Goal: Task Accomplishment & Management: Manage account settings

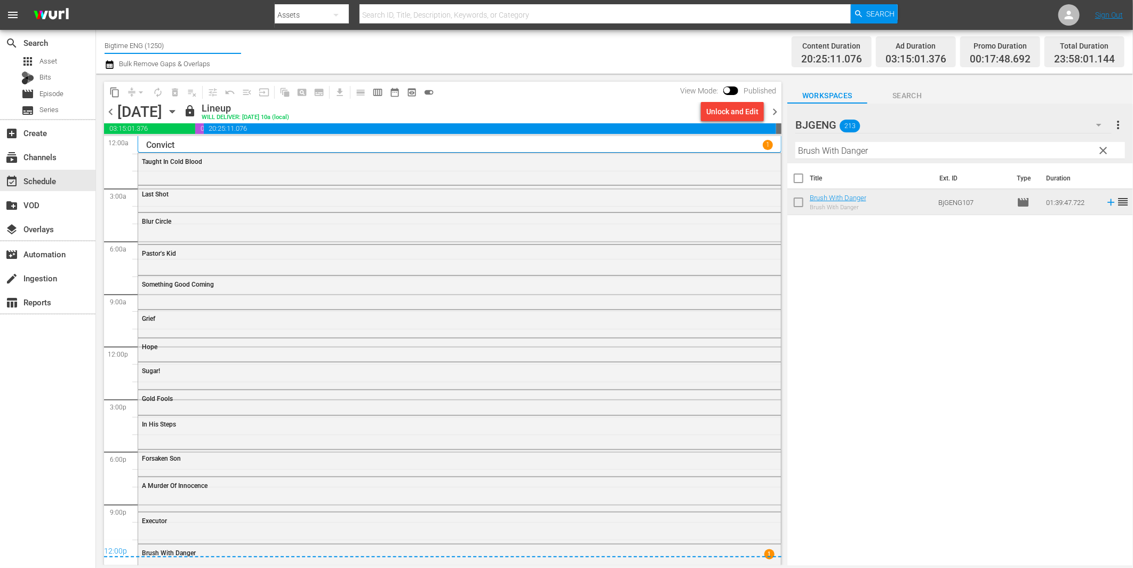
drag, startPoint x: 129, startPoint y: 41, endPoint x: 177, endPoint y: 43, distance: 48.1
click at [177, 43] on input "Bigtime ENG (1250)" at bounding box center [173, 46] width 137 height 26
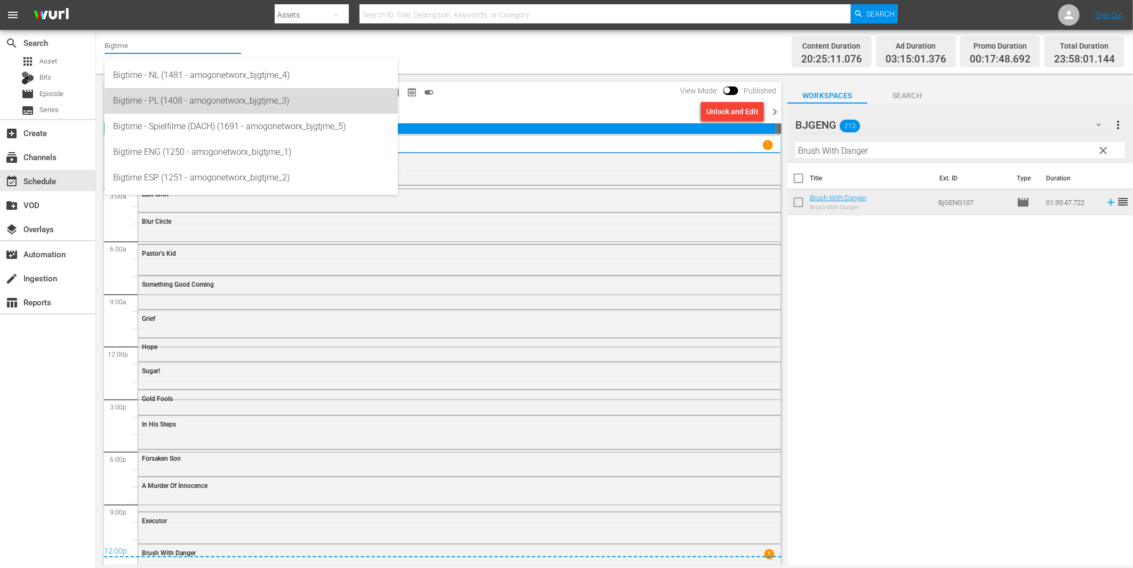
click at [188, 106] on div "Bigtime - PL (1408 - amogonetworx_bjgtjme_3)" at bounding box center [251, 101] width 276 height 26
type input "Bigtime - PL (1408 - amogonetworx_bjgtjme_3)"
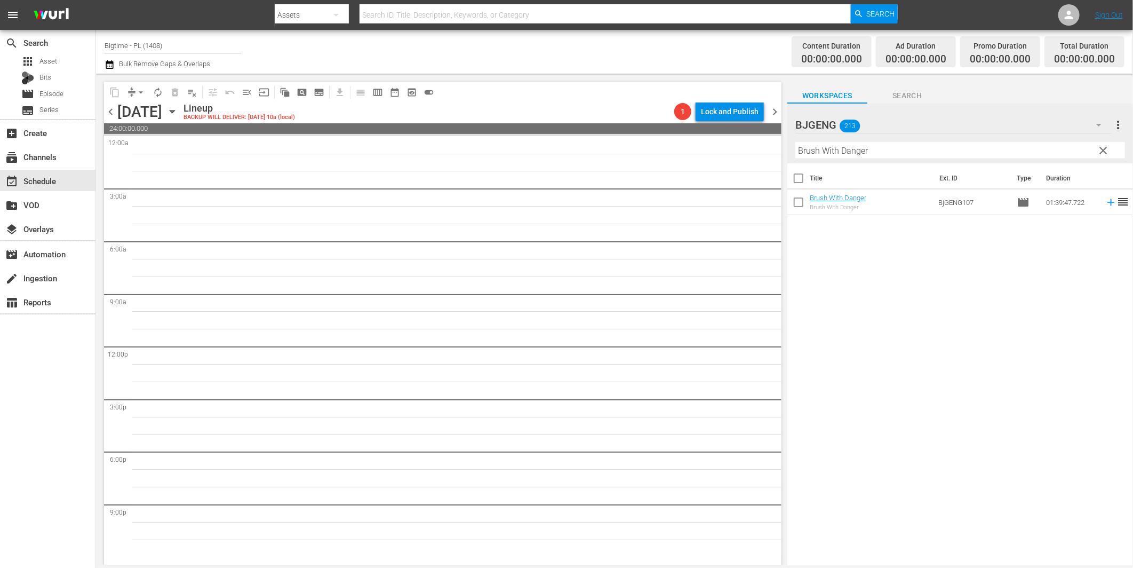
click at [178, 114] on icon "button" at bounding box center [172, 112] width 12 height 12
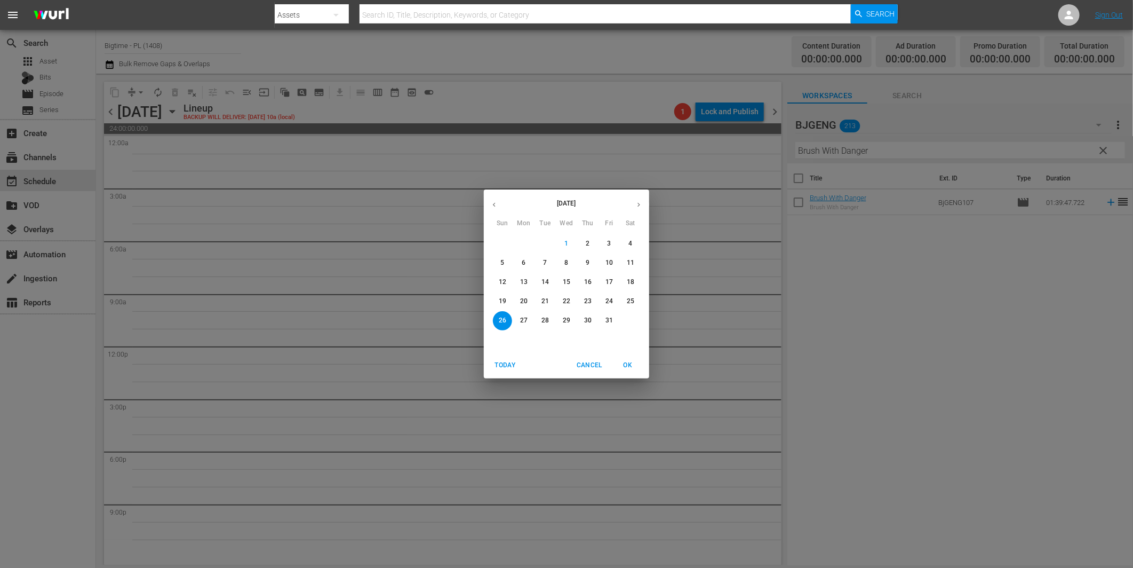
click at [522, 300] on p "20" at bounding box center [523, 301] width 7 height 9
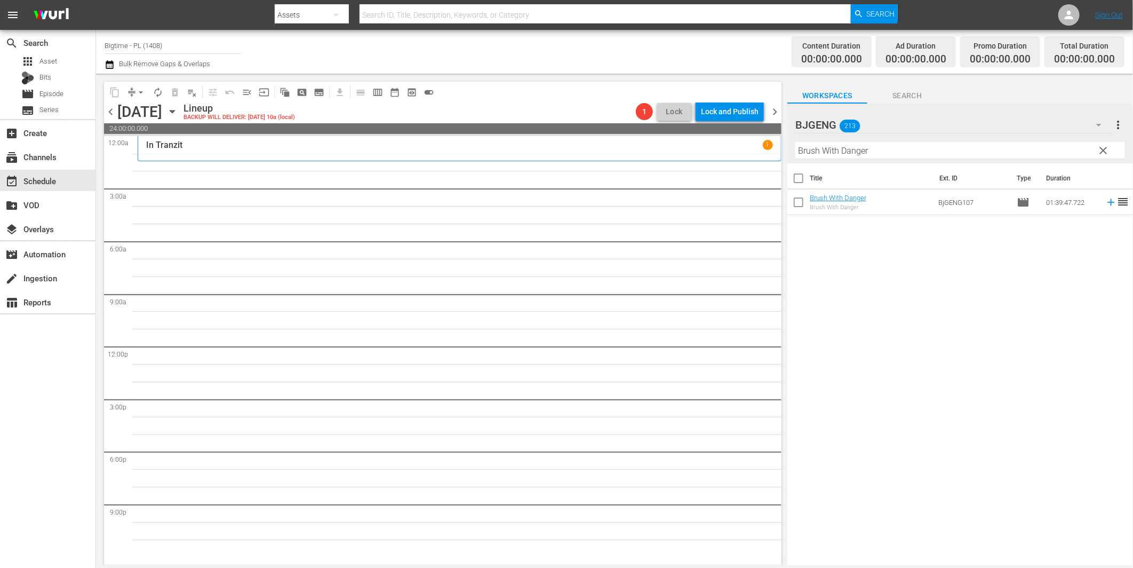
click at [1105, 150] on span "clear" at bounding box center [1103, 150] width 13 height 13
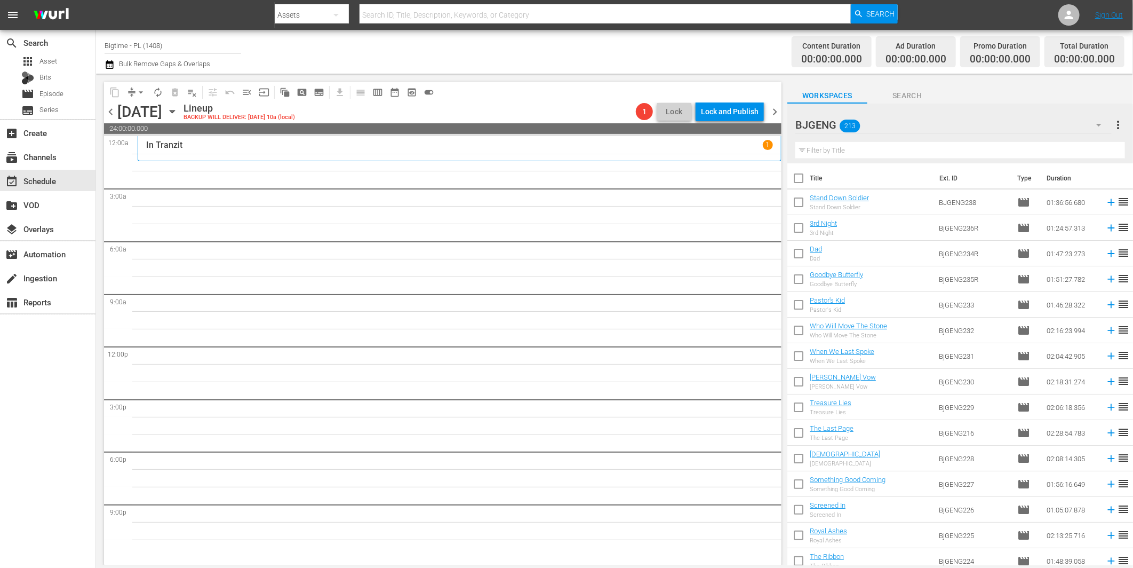
click at [1097, 123] on icon "button" at bounding box center [1098, 124] width 13 height 13
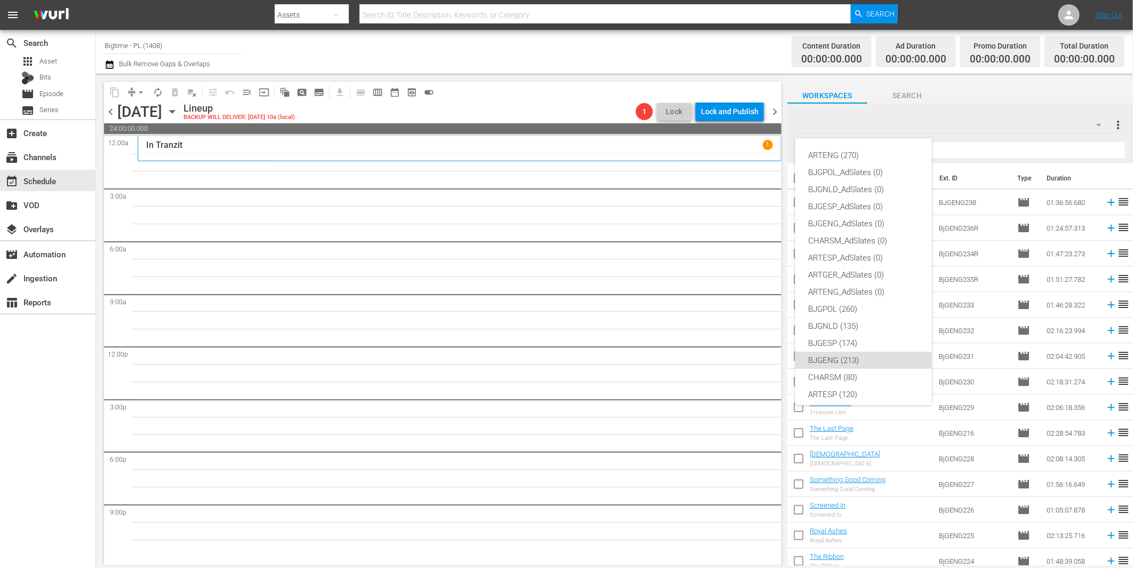
scroll to position [40, 0]
click at [854, 273] on div "BJGPOL (260)" at bounding box center [863, 268] width 111 height 17
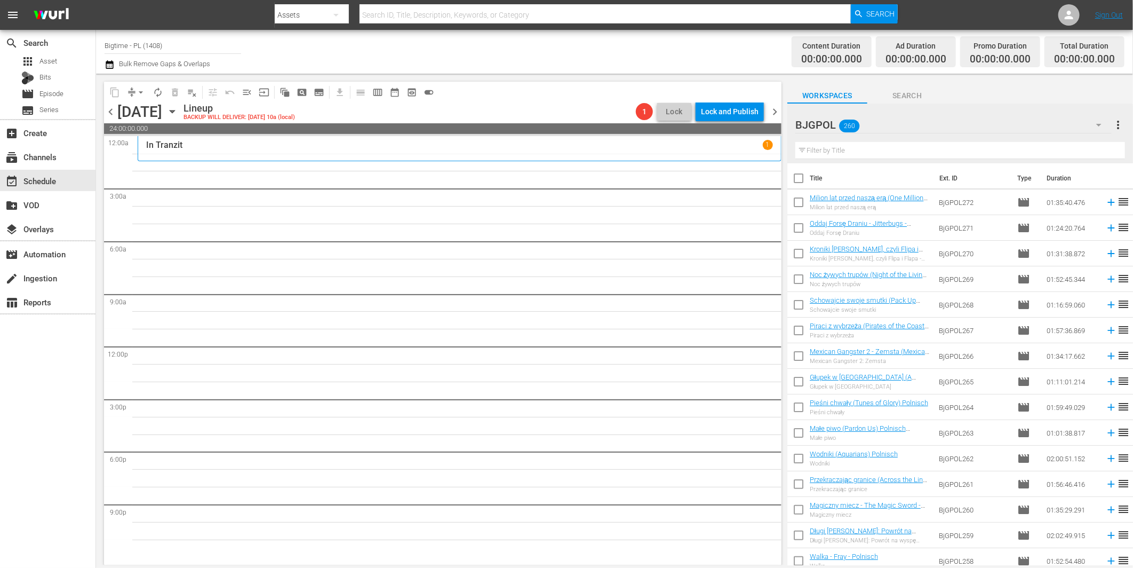
click at [815, 148] on input "text" at bounding box center [960, 150] width 330 height 17
paste input "Fast and Frantic"
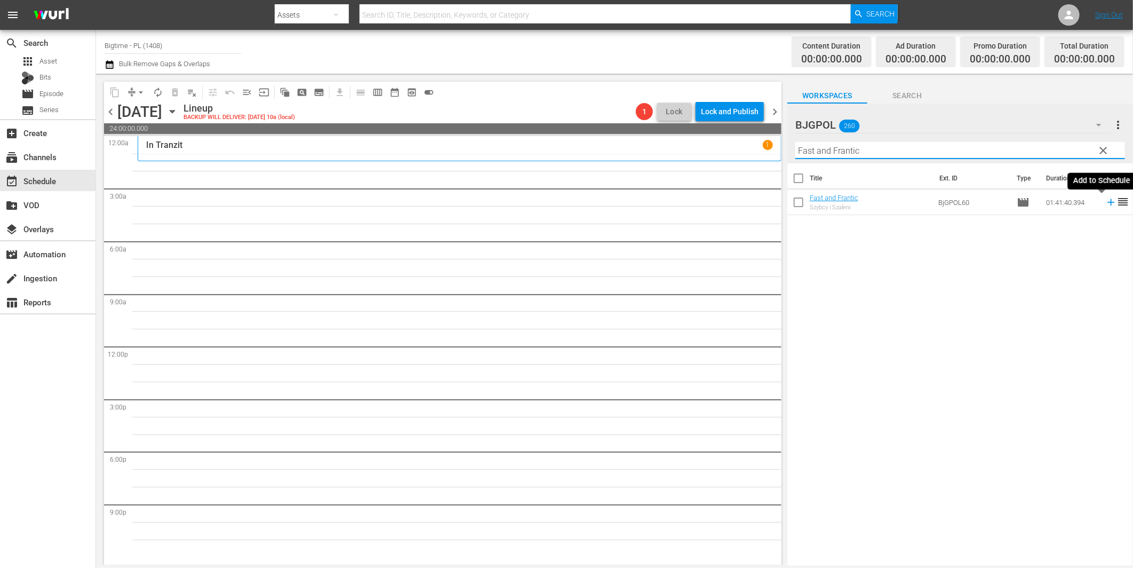
click at [1107, 203] on icon at bounding box center [1110, 202] width 7 height 7
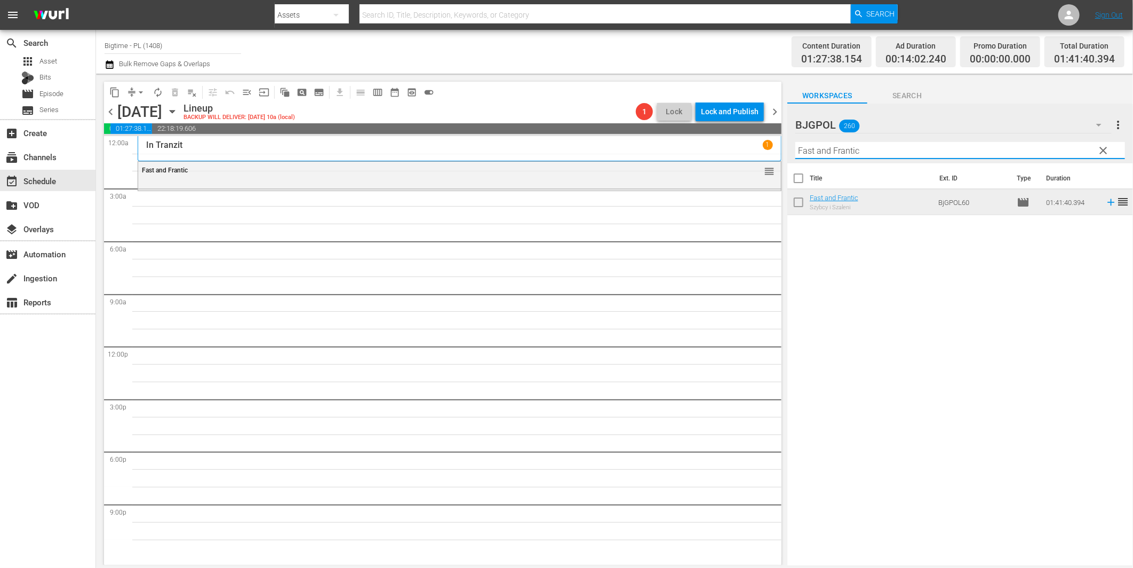
click at [970, 155] on input "Fast and Frantic" at bounding box center [960, 150] width 330 height 17
paste input "Dirty Dead Con Men"
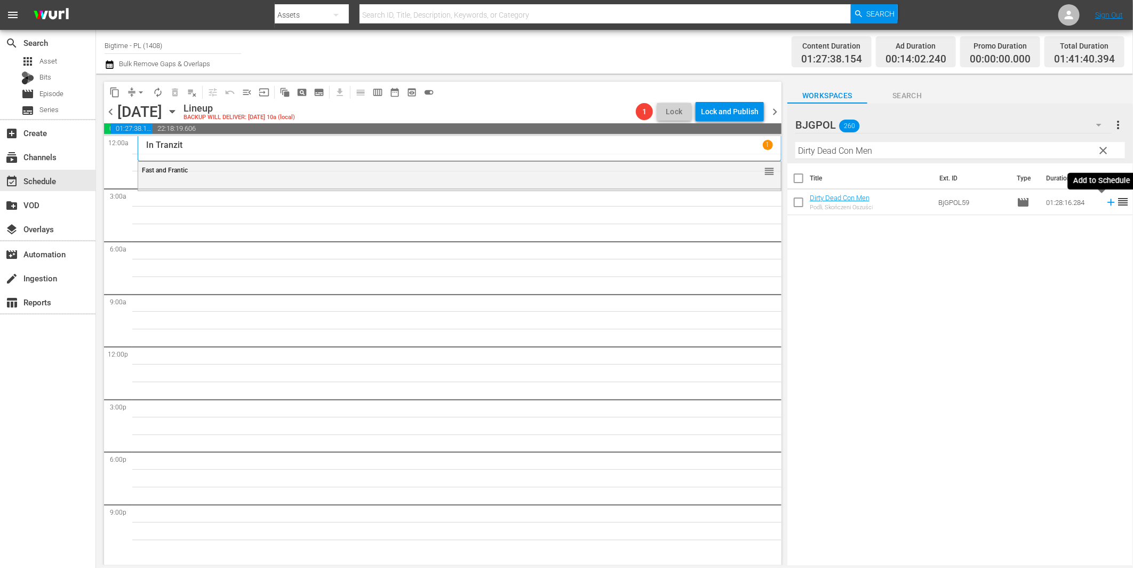
click at [1105, 203] on icon at bounding box center [1111, 202] width 12 height 12
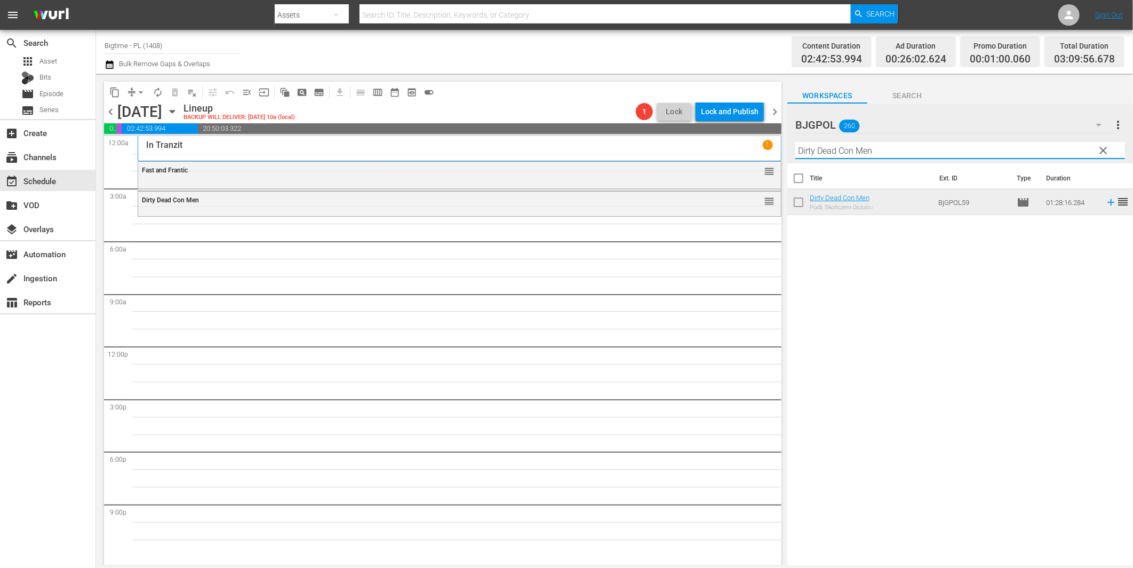
click at [803, 148] on input "Dirty Dead Con Men" at bounding box center [960, 150] width 330 height 17
paste input "6 Non Smokers"
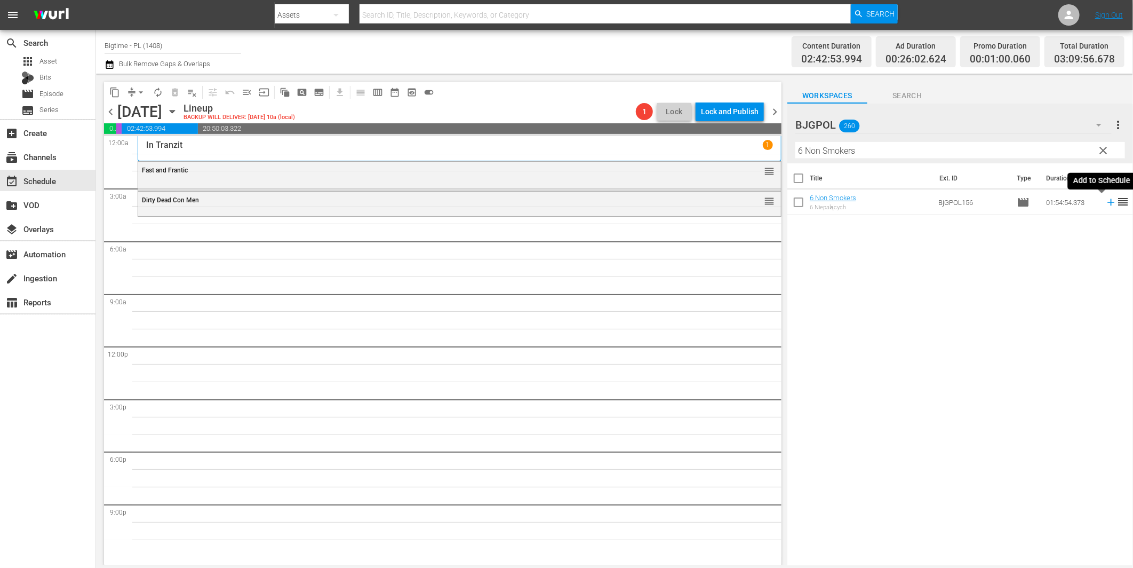
click at [1105, 201] on icon at bounding box center [1111, 202] width 12 height 12
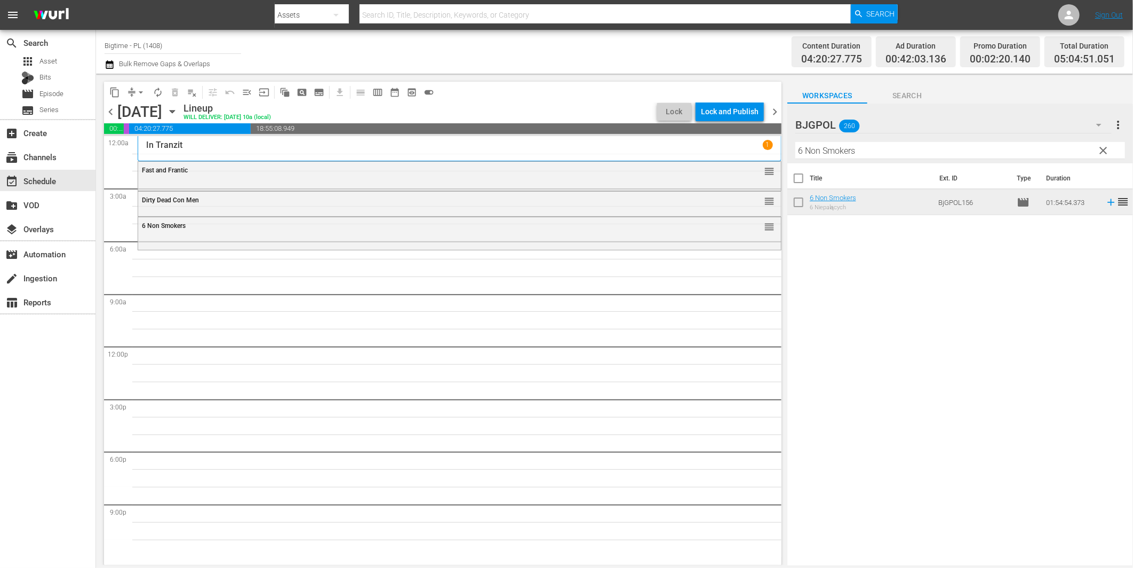
click at [843, 156] on input "6 Non Smokers" at bounding box center [960, 150] width 330 height 17
paste input "Lake Effect"
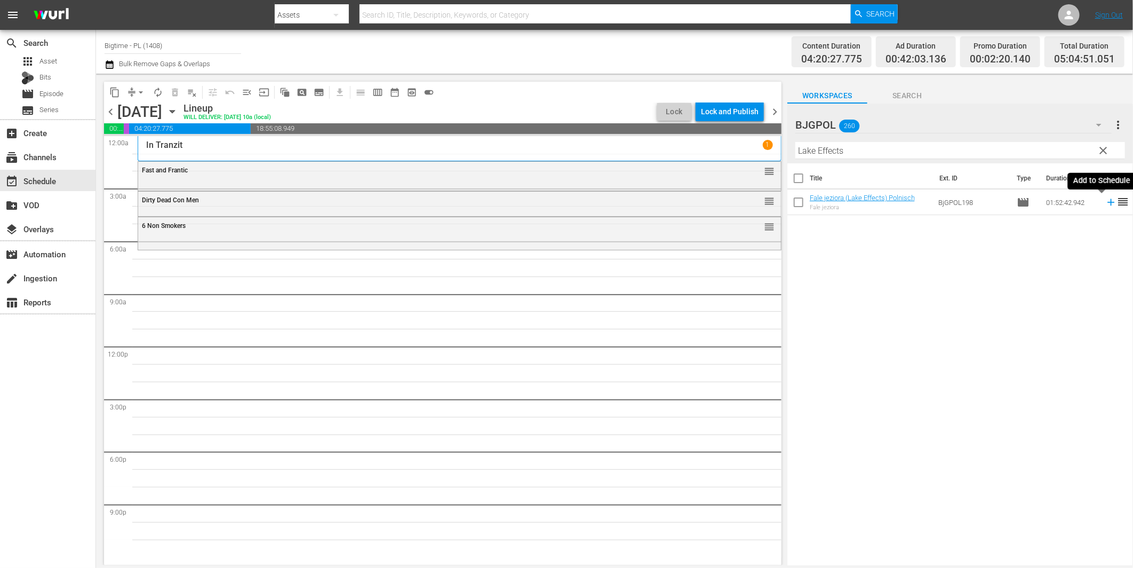
click at [1105, 202] on icon at bounding box center [1111, 202] width 12 height 12
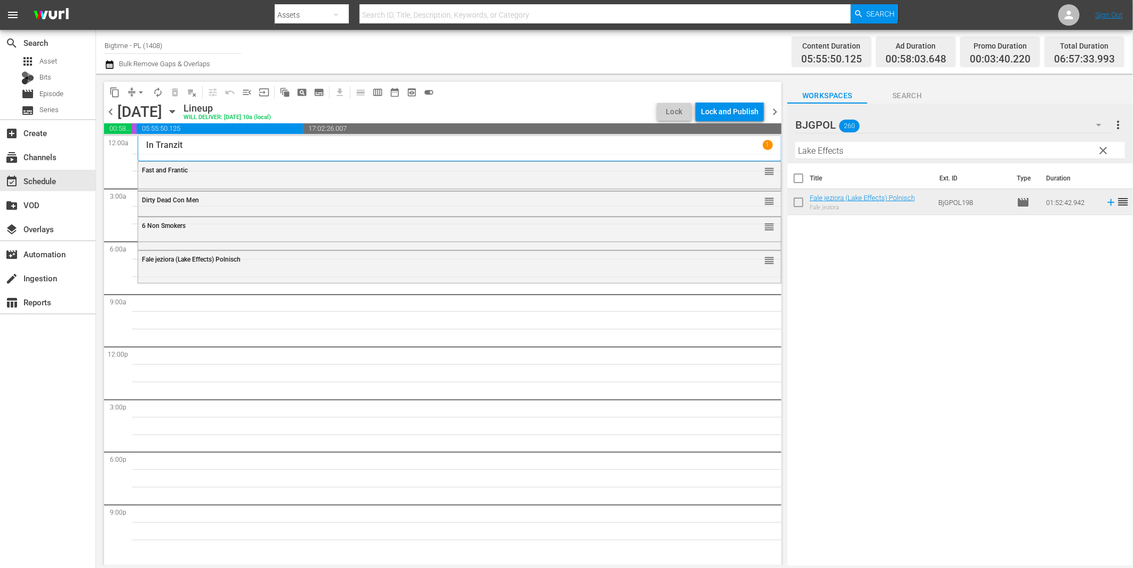
click at [819, 152] on input "Lake Effects" at bounding box center [960, 150] width 330 height 17
paste input "She Sings to the Star"
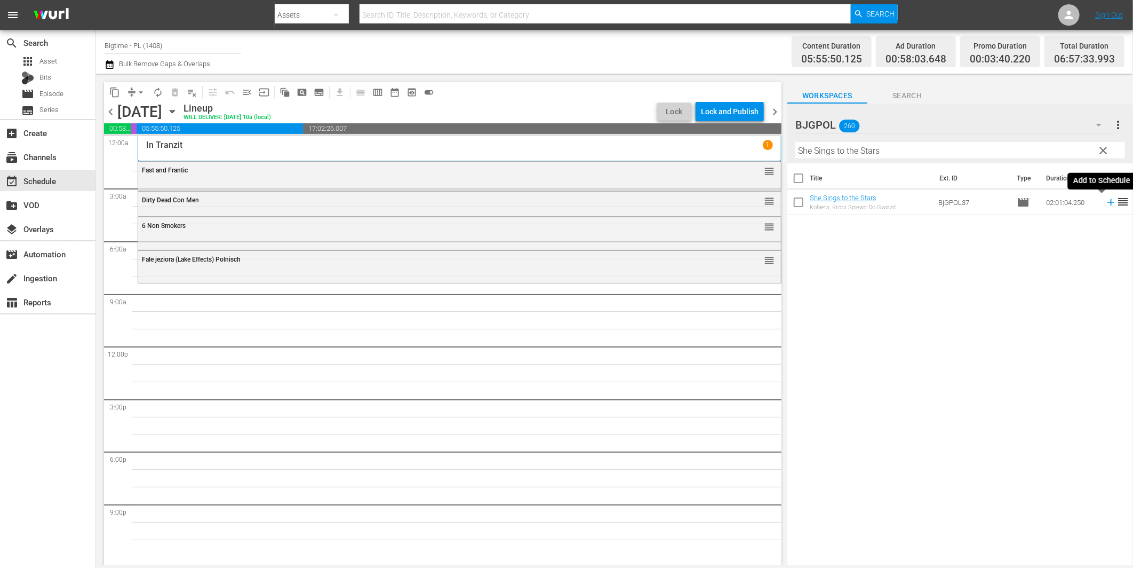
click at [1105, 198] on icon at bounding box center [1111, 202] width 12 height 12
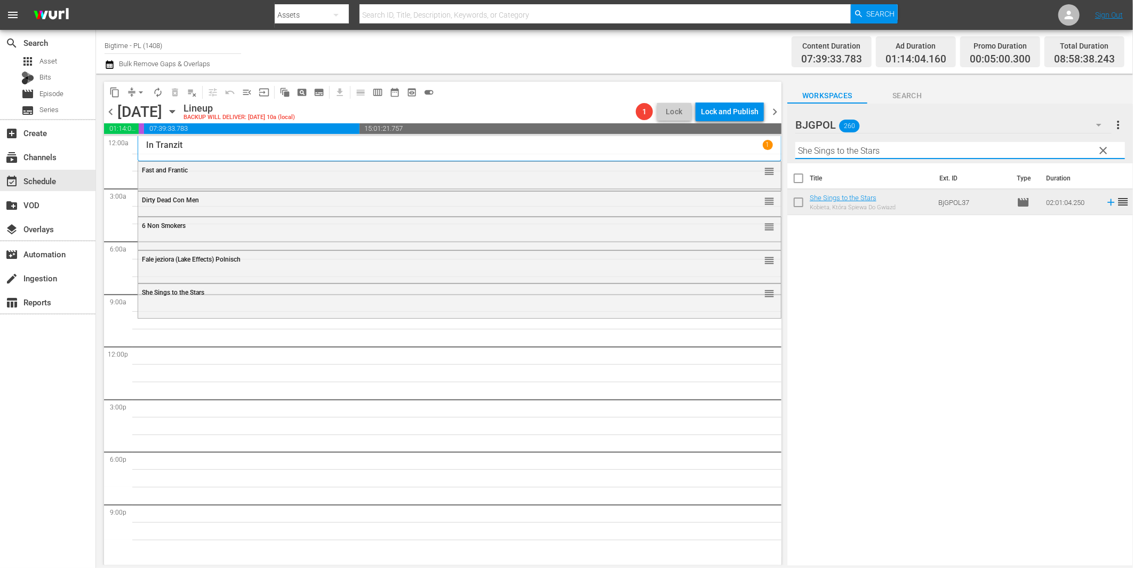
click at [860, 152] on input "She Sings to the Stars" at bounding box center [960, 150] width 330 height 17
paste input "Głupek w [GEOGRAPHIC_DATA] (A Chump at [GEOGRAPHIC_DATA])"
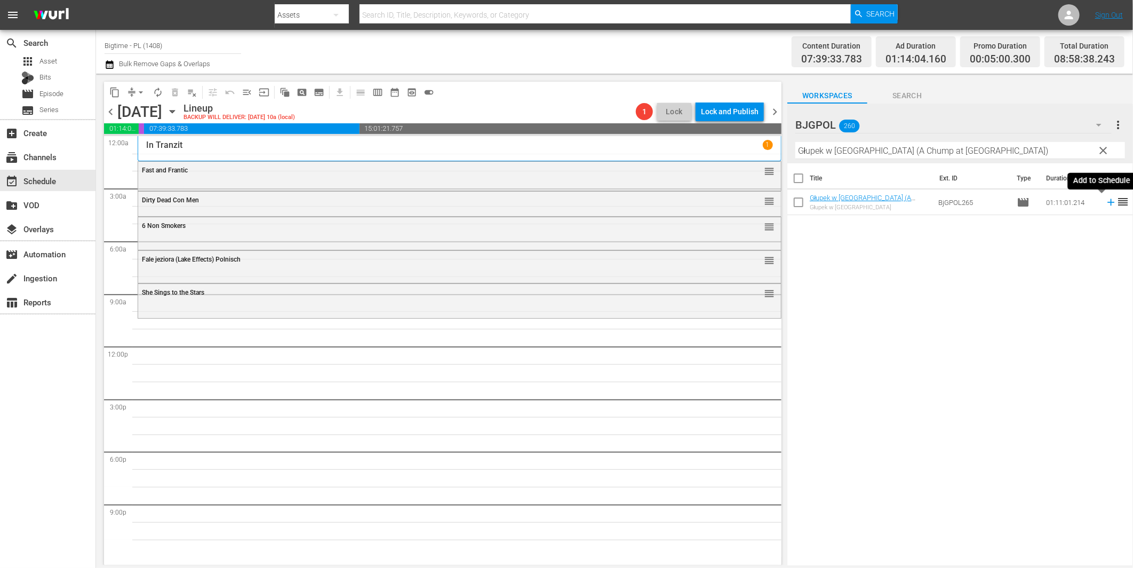
click at [1105, 201] on icon at bounding box center [1111, 202] width 12 height 12
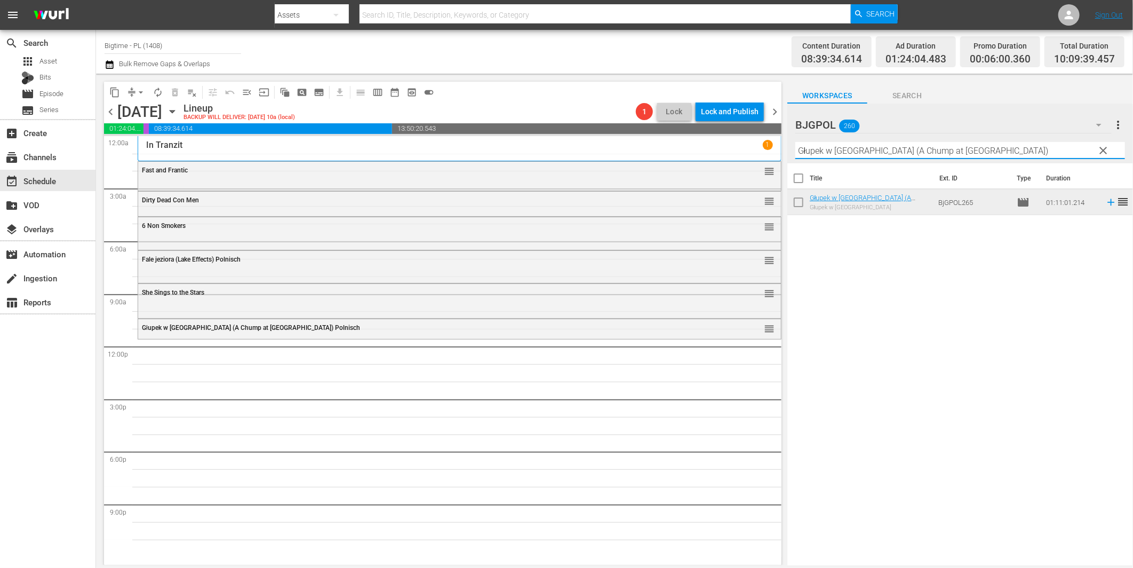
click at [862, 150] on input "Głupek w [GEOGRAPHIC_DATA] (A Chump at [GEOGRAPHIC_DATA])" at bounding box center [960, 150] width 330 height 17
paste input "Oddaj Forsę Draniu - Jitterbugs - Polnisch"
drag, startPoint x: 879, startPoint y: 147, endPoint x: 989, endPoint y: 153, distance: 110.6
click at [988, 152] on input "Oddaj Forsę Draniu - Jitterbugs - Polnisch" at bounding box center [960, 150] width 330 height 17
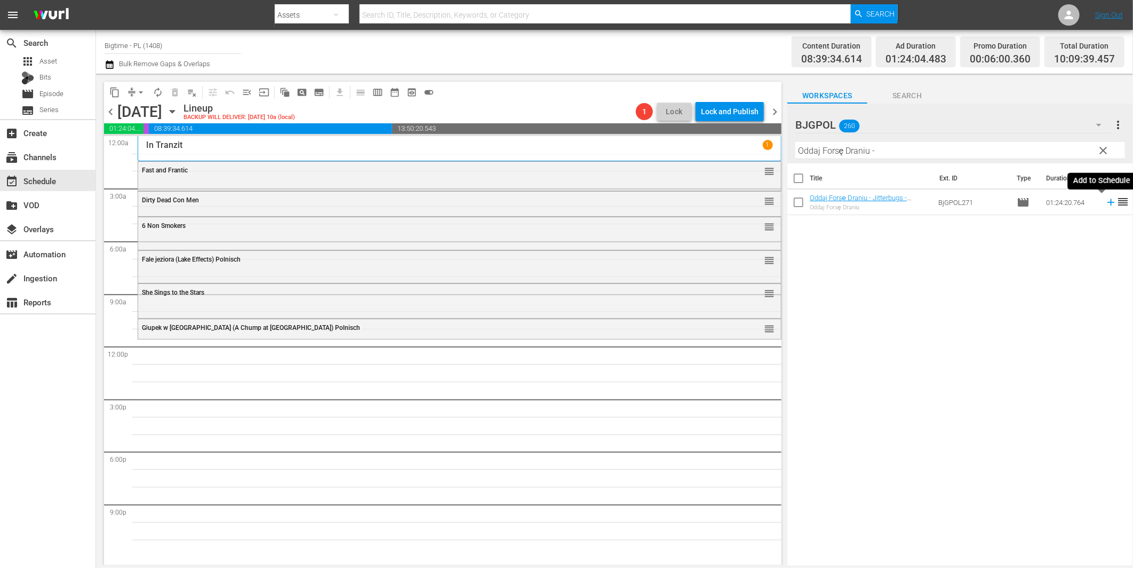
click at [1105, 205] on icon at bounding box center [1111, 202] width 12 height 12
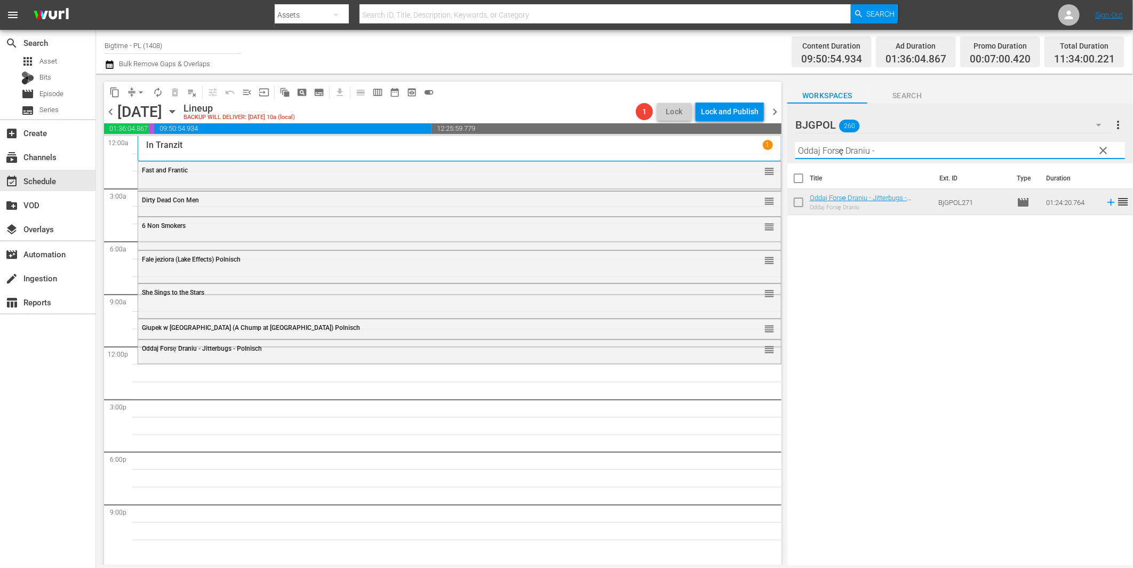
click at [849, 153] on input "Oddaj Forsę Draniu -" at bounding box center [960, 150] width 330 height 17
paste input "Kroniki [PERSON_NAME], czyli Flipa i Flapa - Vol. 1 - Laurel & Hardy Chronicles…"
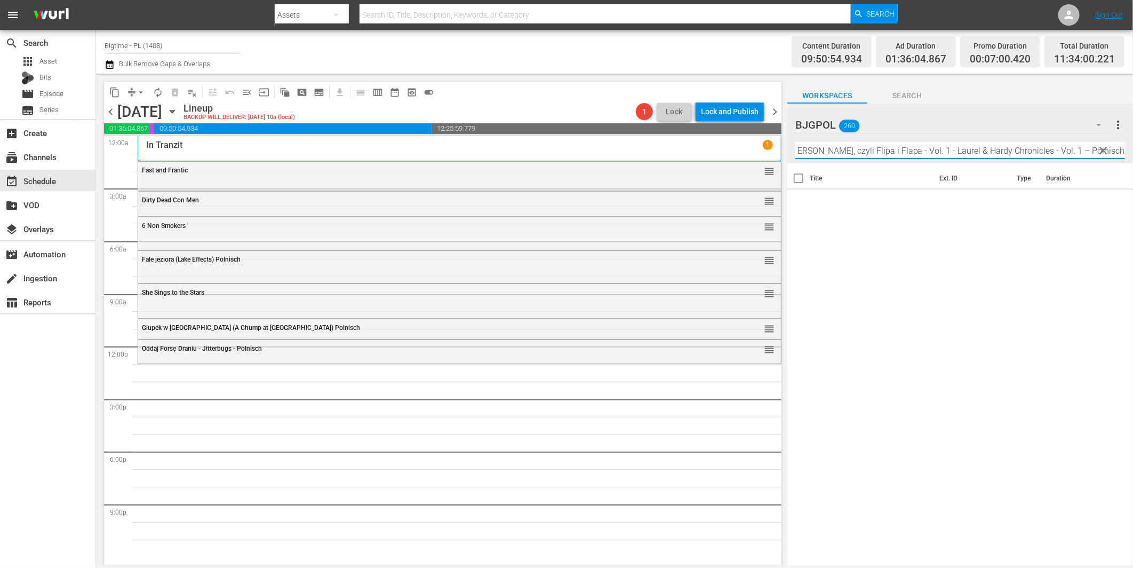
drag, startPoint x: 1009, startPoint y: 150, endPoint x: 1137, endPoint y: 161, distance: 128.5
click at [1132, 161] on html "menu Search By Assets Search ID, Title, Description, Keywords, or Category Sear…" at bounding box center [566, 284] width 1133 height 568
click at [1107, 201] on icon at bounding box center [1110, 202] width 7 height 7
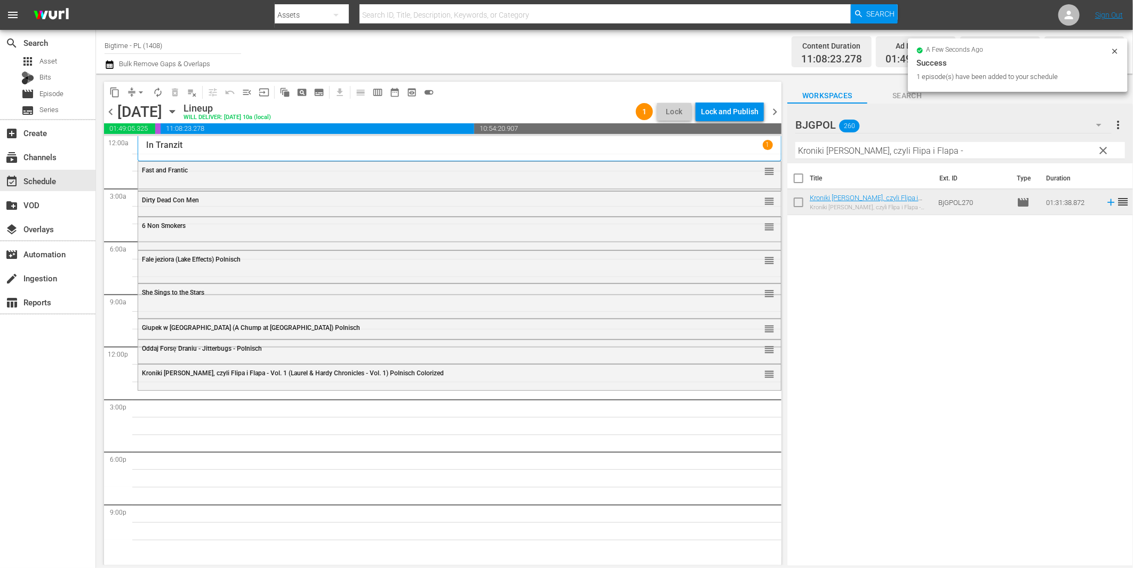
click at [836, 147] on input "Kroniki [PERSON_NAME], czyli Flipa i Flapa -" at bounding box center [960, 150] width 330 height 17
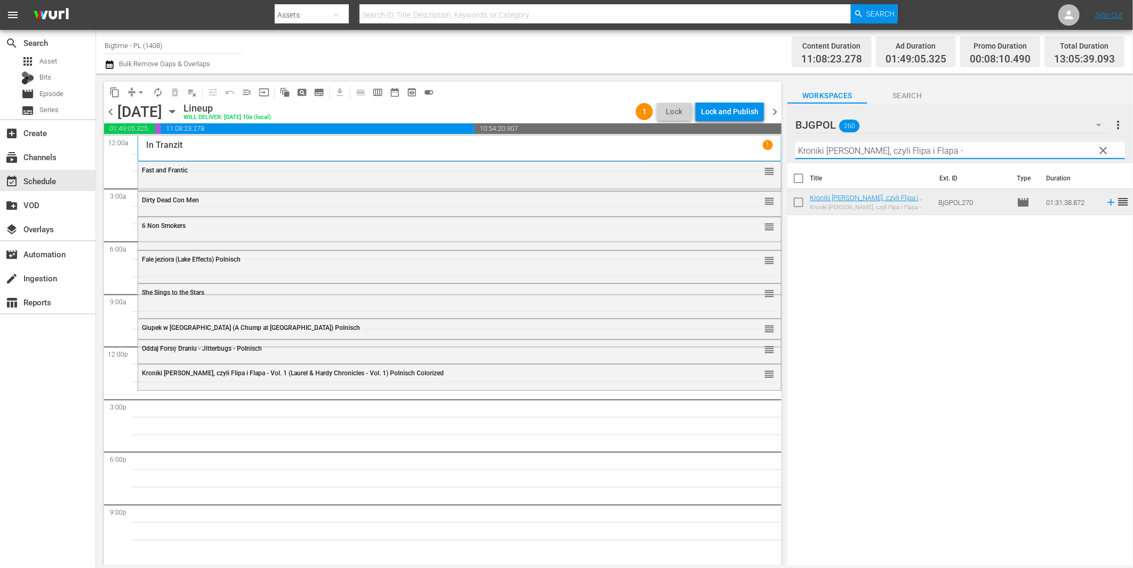
paste input "Luna Spirit of the Whale"
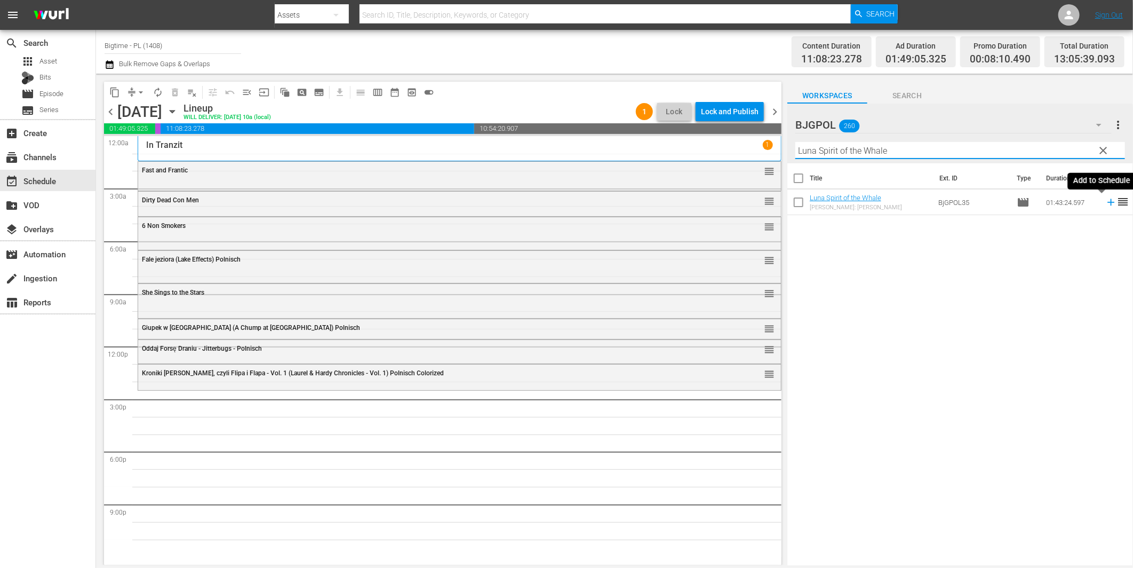
click at [1107, 202] on icon at bounding box center [1110, 202] width 7 height 7
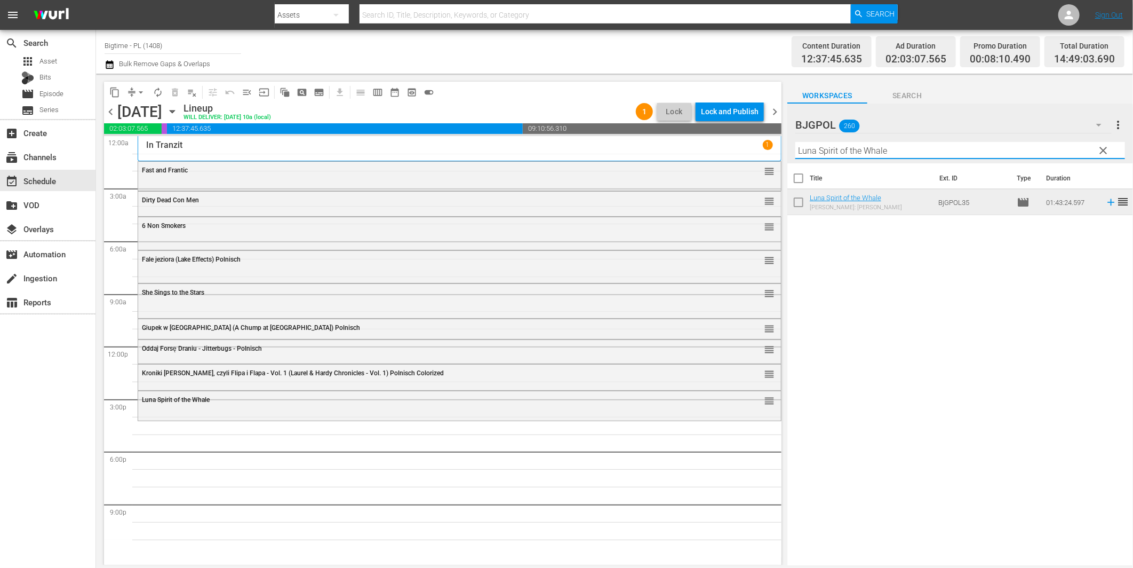
click at [831, 152] on input "Luna Spirit of the Whale" at bounding box center [960, 150] width 330 height 17
paste input "Fak"
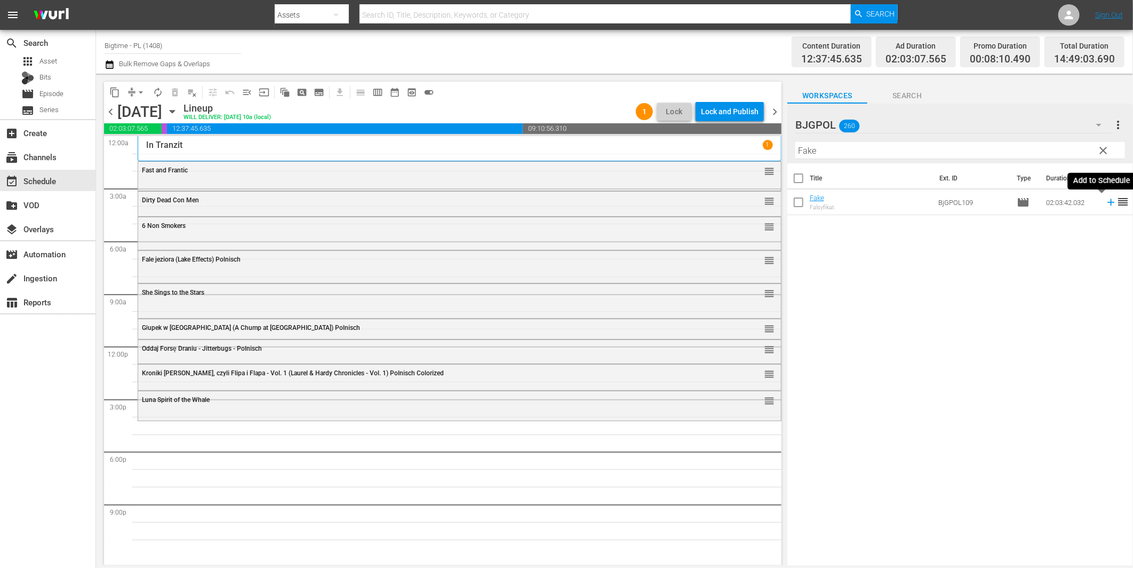
click at [1105, 204] on icon at bounding box center [1111, 202] width 12 height 12
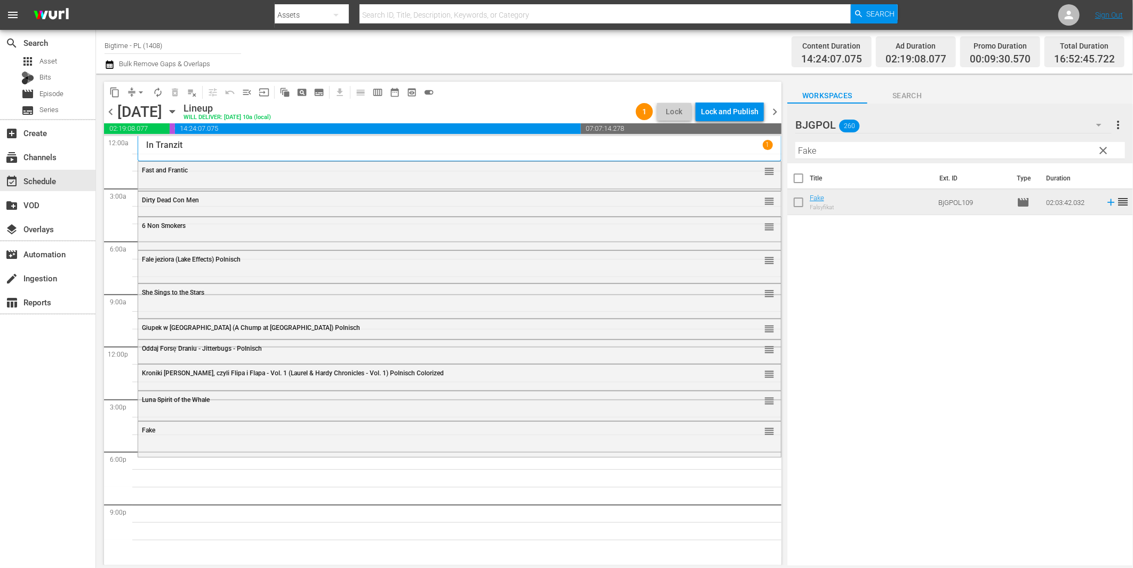
click at [868, 156] on input "Fake" at bounding box center [960, 150] width 330 height 17
paste input "Milion lat przed naszą erą – One Million B.C."
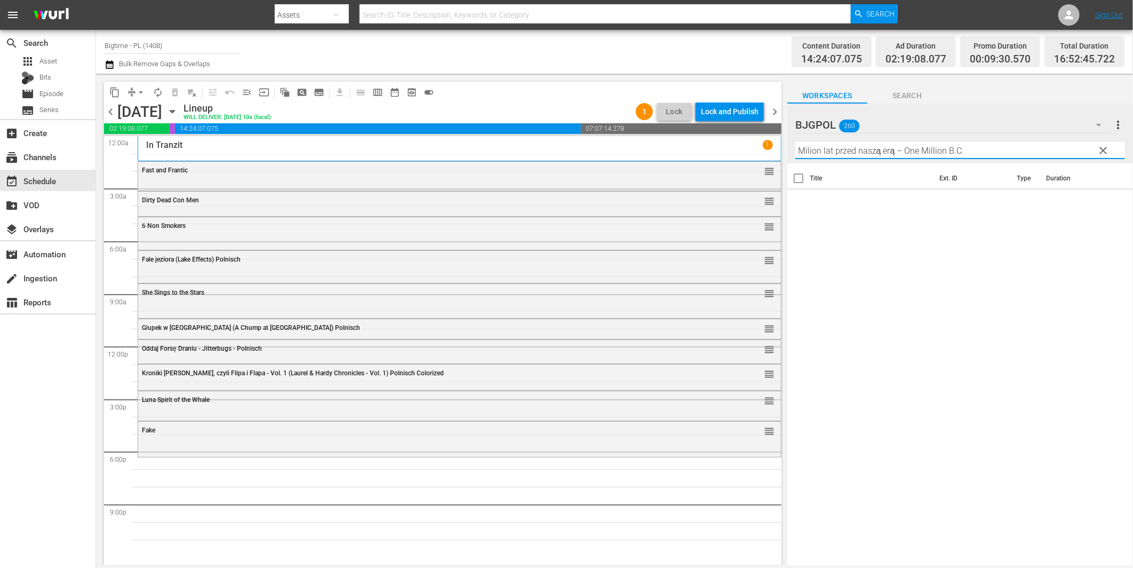
drag, startPoint x: 897, startPoint y: 149, endPoint x: 1028, endPoint y: 153, distance: 131.3
click at [1022, 153] on input "Milion lat przed naszą erą – One Million B.C." at bounding box center [960, 150] width 330 height 17
click at [1105, 201] on icon at bounding box center [1111, 202] width 12 height 12
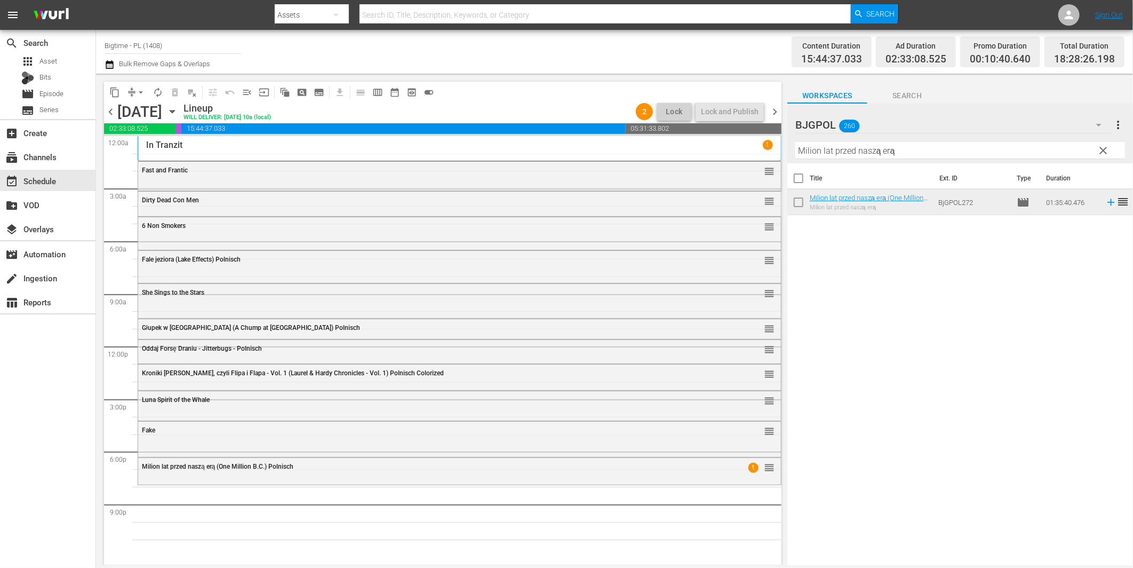
click at [843, 153] on input "Milion lat przed naszą erą" at bounding box center [960, 150] width 330 height 17
paste input "Sum of Existence"
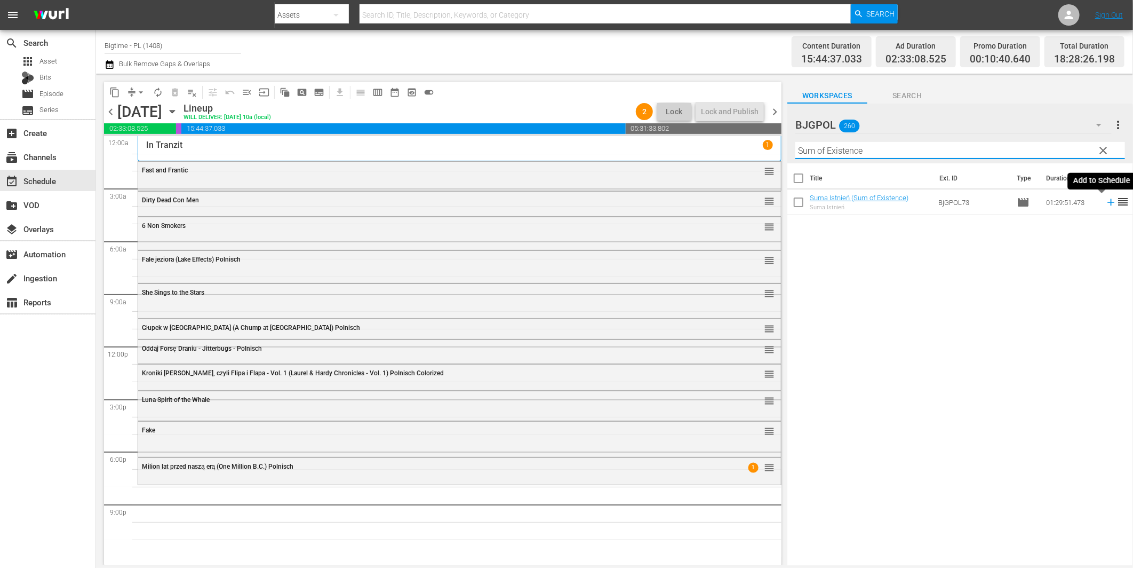
click at [1107, 202] on icon at bounding box center [1110, 202] width 7 height 7
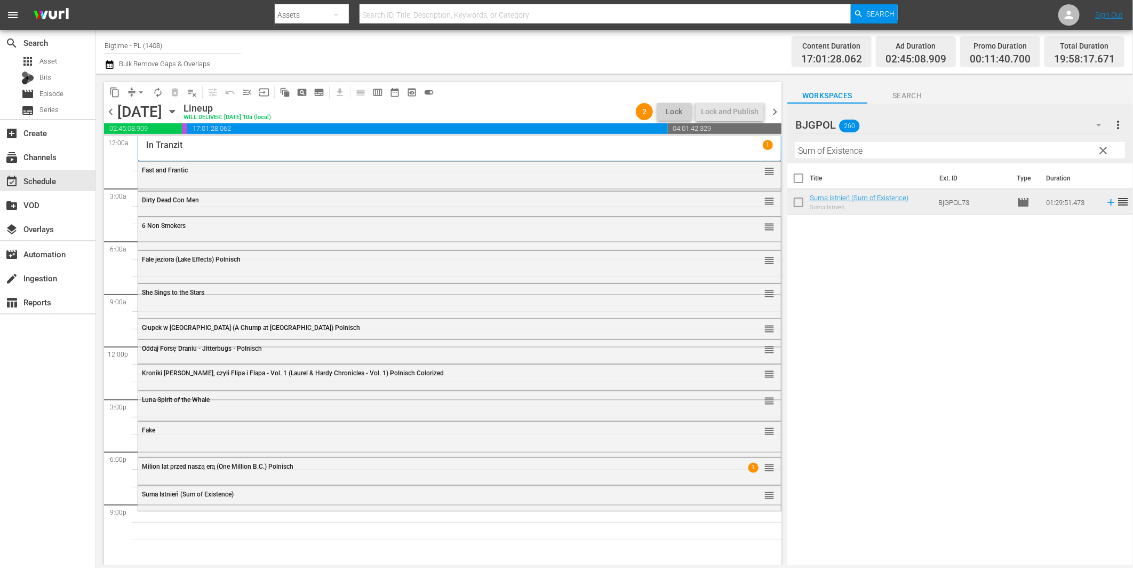
click at [861, 152] on input "Sum of Existence" at bounding box center [960, 150] width 330 height 17
paste input "[PERSON_NAME]'s Ashes"
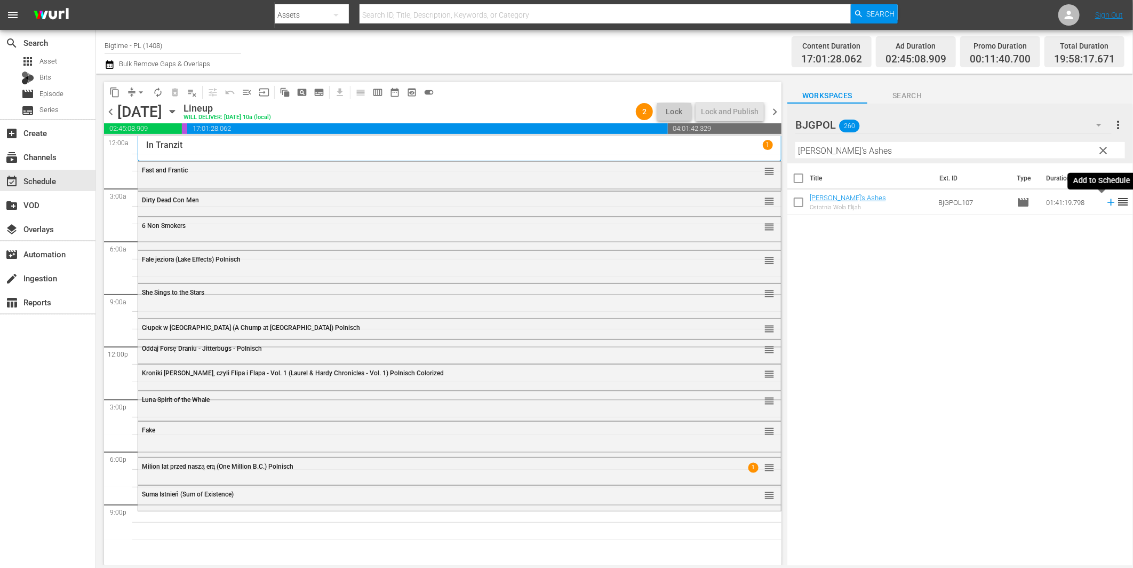
click at [1105, 201] on icon at bounding box center [1111, 202] width 12 height 12
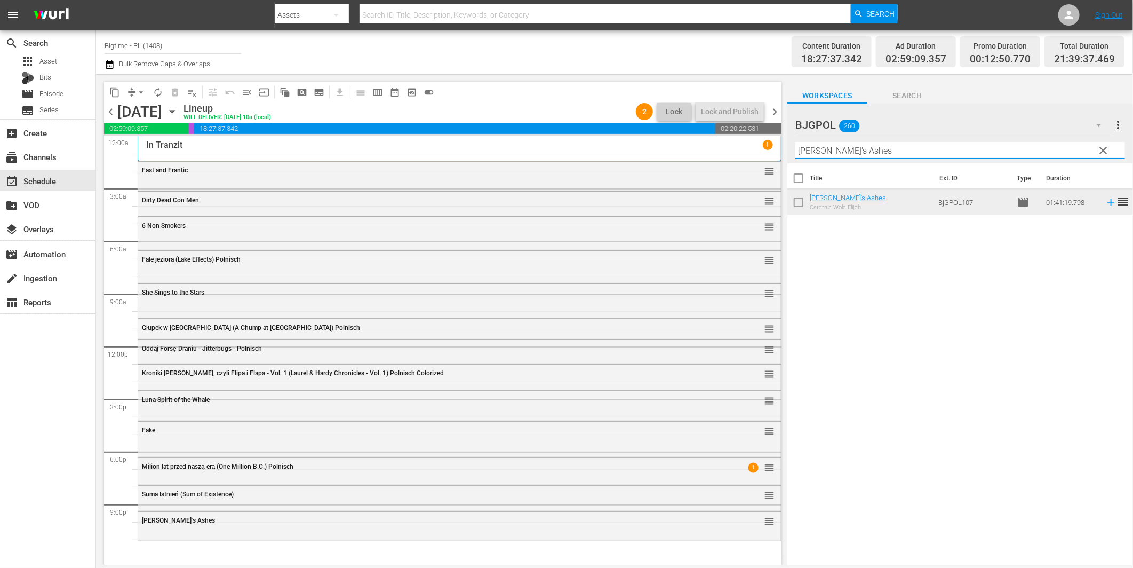
click at [834, 150] on input "[PERSON_NAME]'s Ashes" at bounding box center [960, 150] width 330 height 17
paste input "Chapter 27"
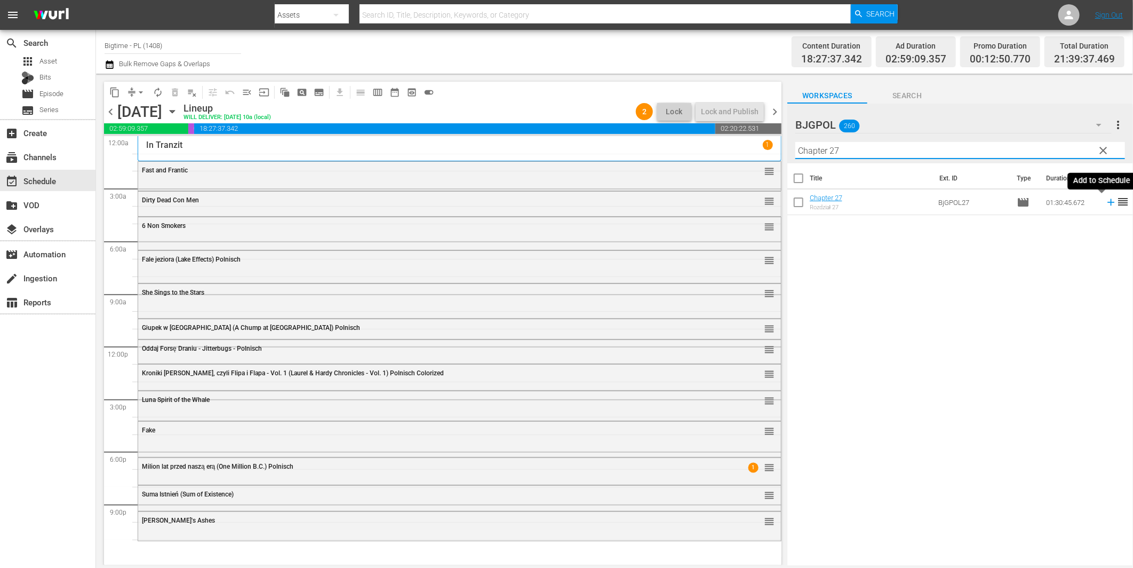
type input "Chapter 27"
click at [1107, 200] on icon at bounding box center [1110, 202] width 7 height 7
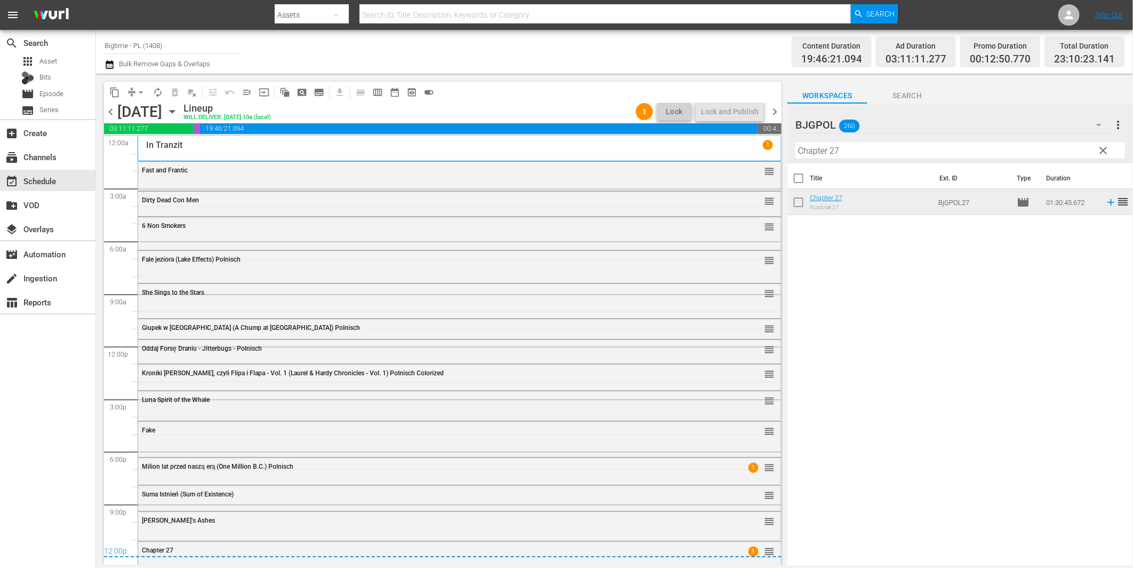
click at [775, 113] on span "chevron_right" at bounding box center [774, 111] width 13 height 13
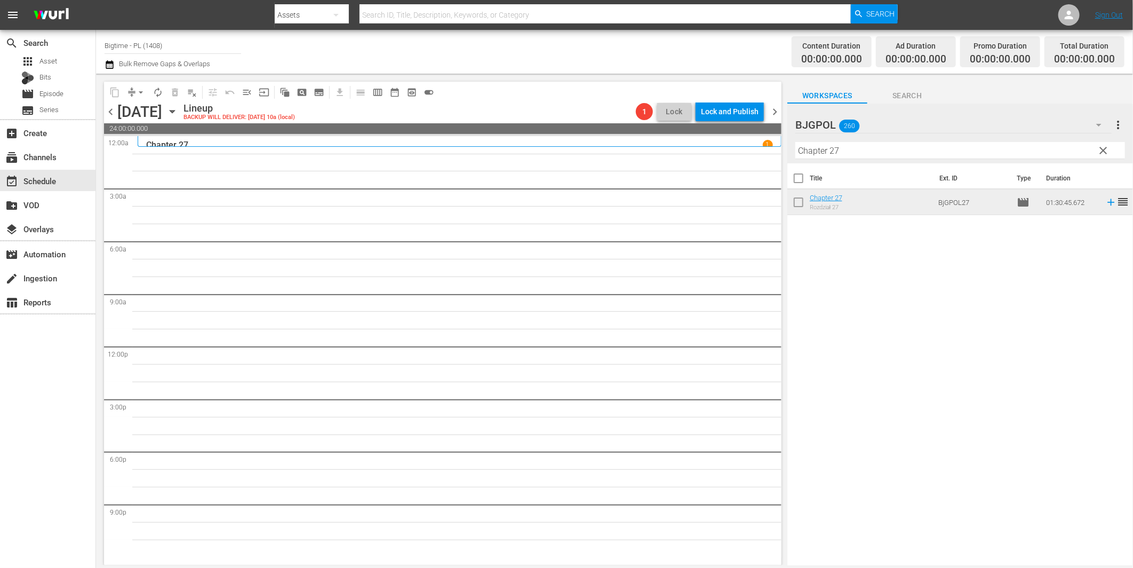
click at [621, 46] on div "Channel Title Bigtime - PL (1408) Bulk Remove Gaps & Overlaps" at bounding box center [383, 52] width 556 height 38
click at [584, 62] on div "Channel Title Bigtime - PL (1408) Bulk Remove Gaps & Overlaps" at bounding box center [383, 52] width 556 height 38
